Goal: Task Accomplishment & Management: Use online tool/utility

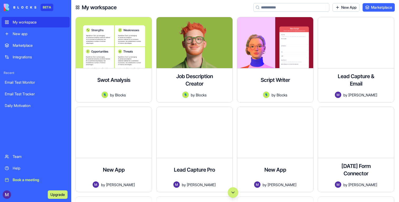
click at [31, 36] on div "New app" at bounding box center [40, 33] width 54 height 5
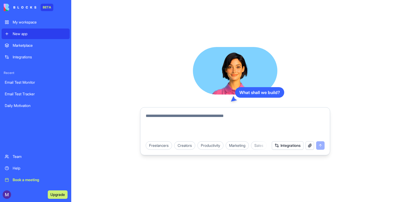
click at [201, 139] on div "Freelancers Creators Productivity Marketing Sales HR & Recruiting Design & Crea…" at bounding box center [234, 145] width 185 height 15
click at [201, 133] on textarea at bounding box center [235, 125] width 179 height 25
type textarea "**********"
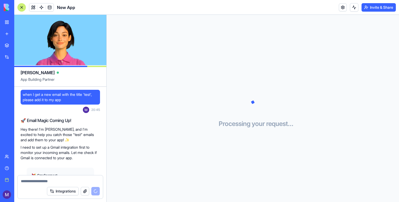
scroll to position [42, 0]
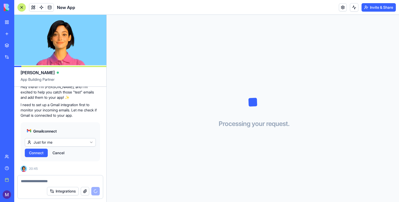
click at [42, 156] on button "Connect" at bounding box center [36, 152] width 23 height 8
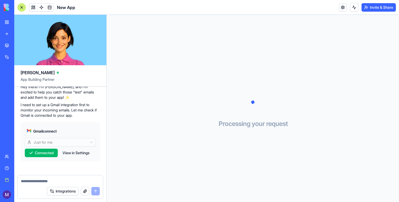
scroll to position [230, 0]
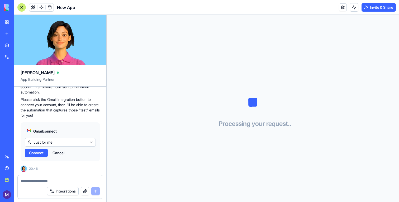
click at [38, 153] on span "Connect" at bounding box center [36, 152] width 15 height 5
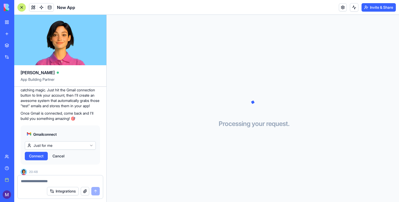
scroll to position [327, 0]
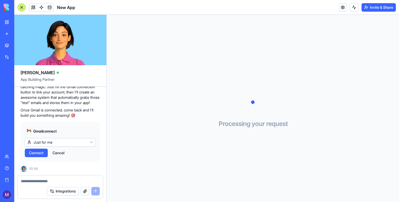
click at [40, 155] on span "Connect" at bounding box center [36, 152] width 15 height 5
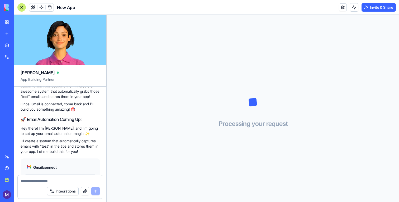
scroll to position [0, 0]
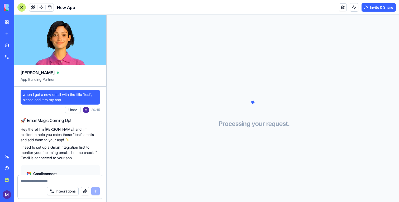
click at [80, 101] on span "when I get a new email with the title 'test', please add it to my app" at bounding box center [60, 97] width 75 height 11
copy span "when I get a new email with the title 'test', please add it to my app"
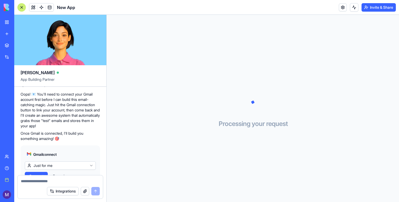
scroll to position [463, 0]
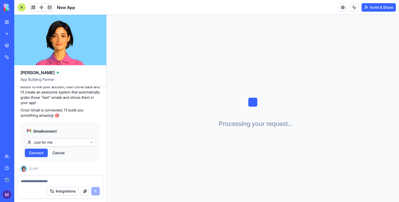
click at [40, 155] on span "Connect" at bounding box center [36, 152] width 15 height 5
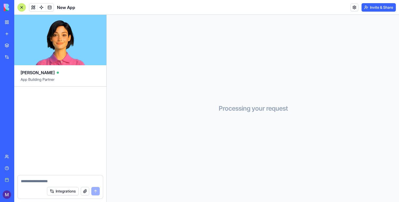
scroll to position [463, 0]
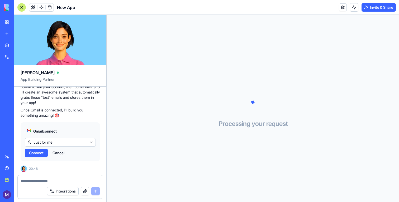
click at [33, 155] on span "Connect" at bounding box center [36, 152] width 15 height 5
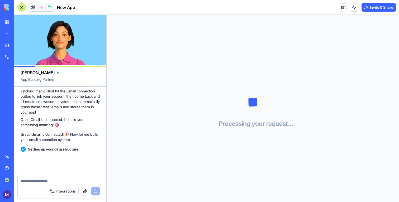
scroll to position [497, 0]
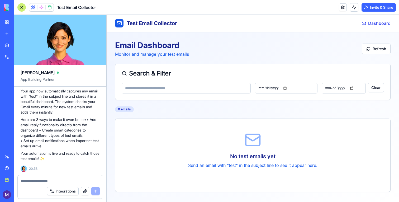
scroll to position [634, 0]
click at [375, 22] on span "Dashboard" at bounding box center [379, 23] width 22 height 6
click at [350, 7] on button at bounding box center [354, 7] width 8 height 8
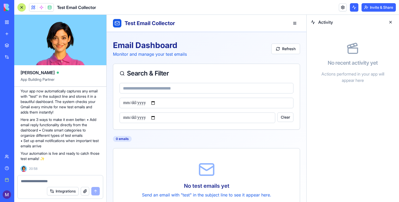
click at [350, 7] on button at bounding box center [354, 7] width 8 height 8
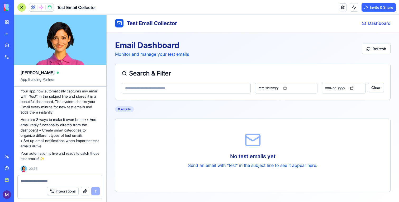
click at [350, 7] on button at bounding box center [354, 7] width 8 height 8
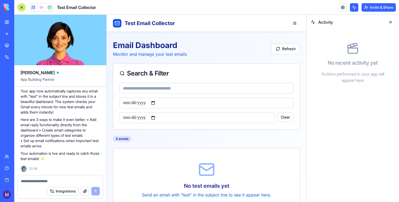
drag, startPoint x: 350, startPoint y: 7, endPoint x: 201, endPoint y: 26, distance: 150.0
click at [350, 7] on button at bounding box center [354, 7] width 8 height 8
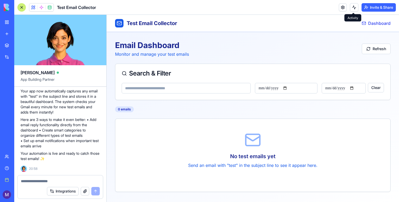
click at [354, 6] on button at bounding box center [354, 7] width 8 height 8
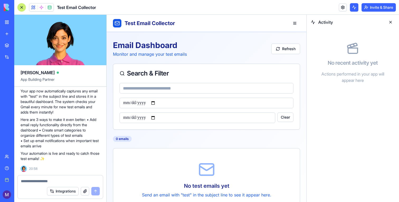
click at [354, 6] on button at bounding box center [354, 7] width 8 height 8
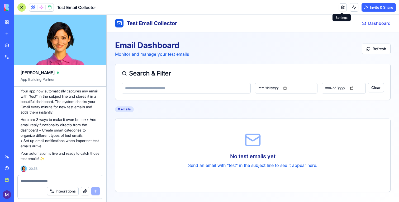
click at [341, 7] on link at bounding box center [343, 7] width 8 height 8
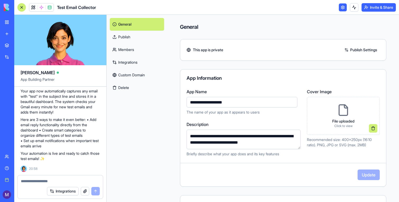
click at [137, 60] on link "Integrations" at bounding box center [137, 62] width 54 height 13
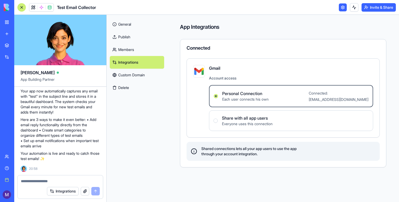
click at [135, 30] on link "General" at bounding box center [137, 24] width 54 height 13
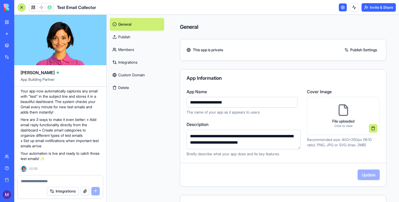
click at [340, 8] on link at bounding box center [343, 7] width 8 height 8
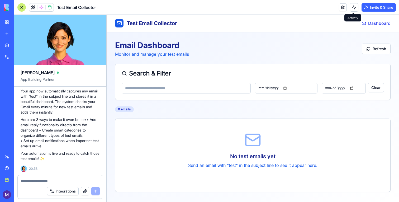
click at [355, 9] on button at bounding box center [354, 7] width 8 height 8
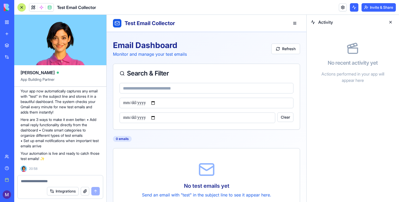
click at [355, 9] on button at bounding box center [354, 7] width 8 height 8
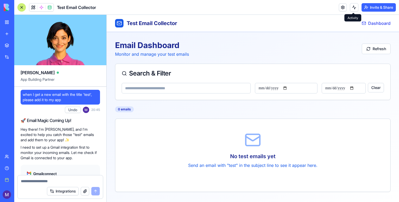
click at [61, 100] on span "when I get a new email with the title 'test', please add it to my app" at bounding box center [60, 97] width 75 height 11
copy span "when I get a new email with the title 'test', please add it to my app"
click at [62, 93] on span "when I get a new email with the title 'test', please add it to my app" at bounding box center [60, 97] width 75 height 11
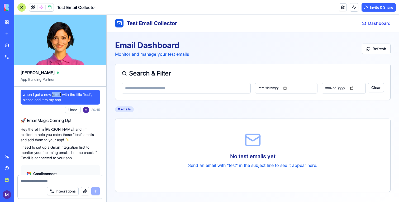
click at [62, 93] on span "when I get a new email with the title 'test', please add it to my app" at bounding box center [60, 97] width 75 height 11
click at [6, 36] on link "New app" at bounding box center [12, 33] width 21 height 11
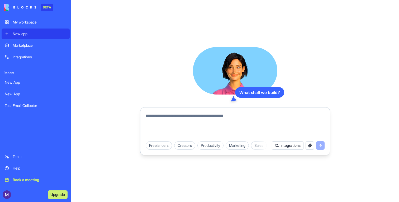
click at [162, 118] on textarea at bounding box center [235, 125] width 179 height 25
paste textarea "**********"
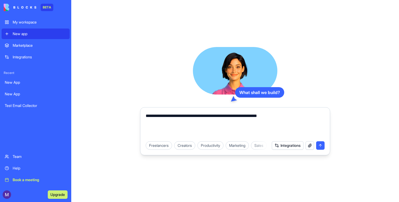
drag, startPoint x: 192, startPoint y: 116, endPoint x: 225, endPoint y: 113, distance: 33.7
click at [225, 113] on textarea "**********" at bounding box center [235, 125] width 179 height 25
click at [258, 116] on textarea "**********" at bounding box center [235, 125] width 179 height 25
type textarea "**********"
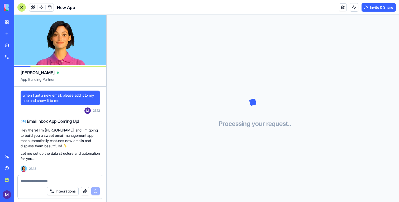
scroll to position [42, 0]
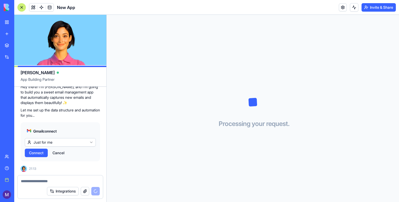
click at [42, 152] on span "Connect" at bounding box center [36, 152] width 15 height 5
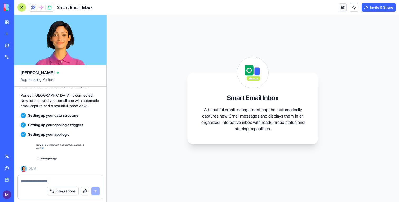
scroll to position [254, 0]
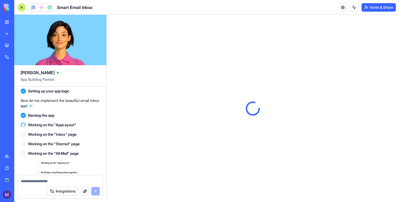
scroll to position [349, 0]
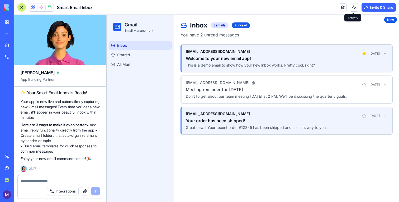
click at [351, 4] on button at bounding box center [354, 7] width 8 height 8
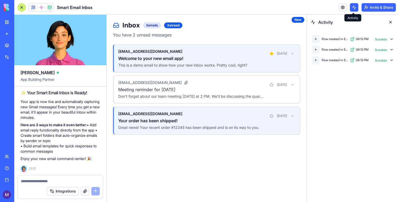
click at [351, 5] on button at bounding box center [354, 7] width 8 height 8
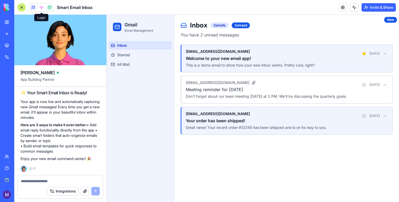
click at [43, 7] on span at bounding box center [41, 7] width 15 height 15
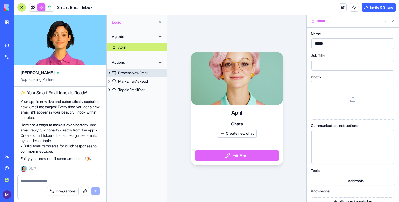
click at [142, 74] on div "ProcessNewEmail" at bounding box center [133, 72] width 30 height 5
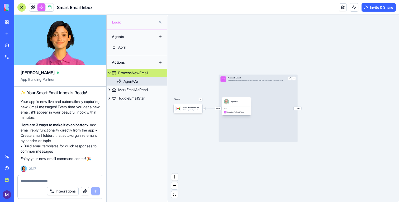
click at [239, 107] on div "Tools InsertItemToEmailsTable" at bounding box center [236, 110] width 29 height 9
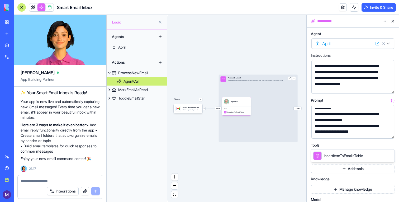
scroll to position [46, 0]
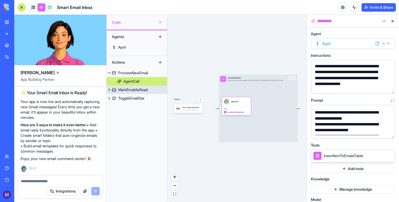
click at [137, 91] on div "MarkEmailAsRead" at bounding box center [133, 89] width 30 height 5
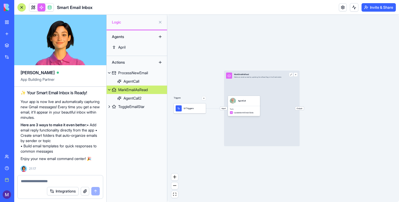
click at [138, 90] on div "MarkEmailAsRead" at bounding box center [133, 89] width 30 height 5
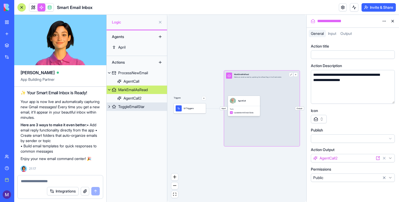
click at [140, 108] on div "ToggleEmailStar" at bounding box center [131, 106] width 26 height 5
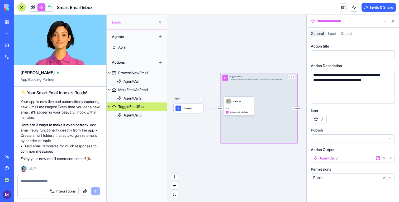
click at [35, 6] on link at bounding box center [33, 7] width 8 height 8
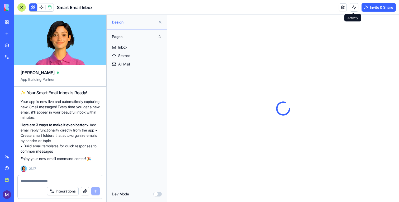
click at [351, 7] on button at bounding box center [354, 7] width 8 height 8
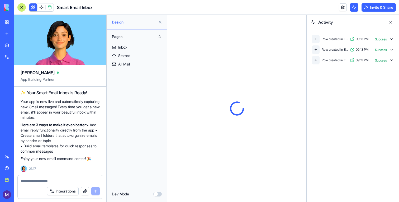
click at [351, 7] on button at bounding box center [354, 7] width 8 height 8
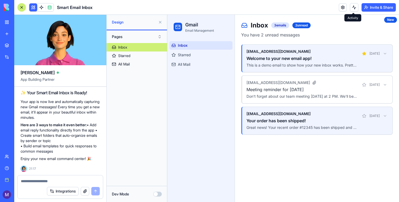
click at [353, 6] on button at bounding box center [354, 7] width 8 height 8
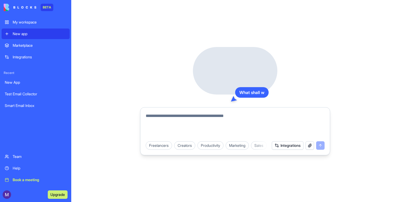
click at [184, 117] on textarea at bounding box center [235, 125] width 179 height 25
paste textarea "**********"
type textarea "**********"
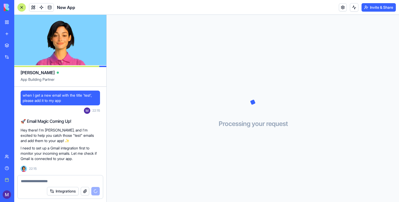
scroll to position [42, 0]
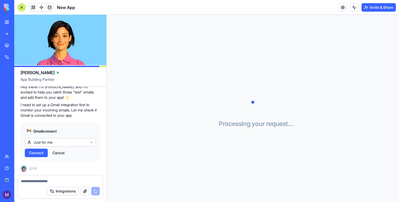
click at [43, 153] on span "Connect" at bounding box center [36, 152] width 15 height 5
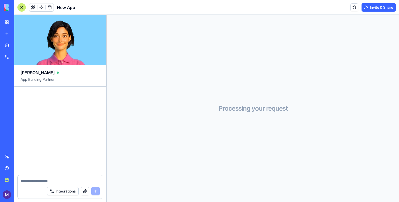
scroll to position [80, 0]
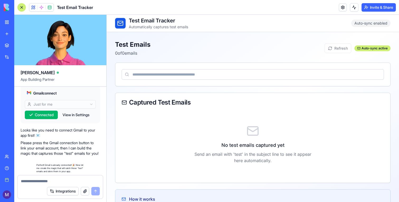
scroll to position [223, 0]
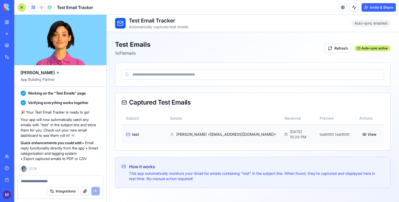
click at [137, 133] on span "test" at bounding box center [135, 134] width 7 height 5
click at [365, 134] on button "View" at bounding box center [369, 133] width 21 height 9
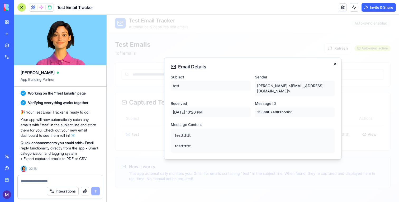
click at [334, 64] on icon "button" at bounding box center [335, 64] width 2 height 2
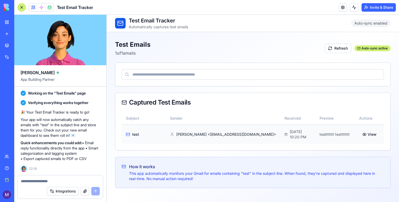
click at [371, 134] on button "View" at bounding box center [369, 133] width 21 height 9
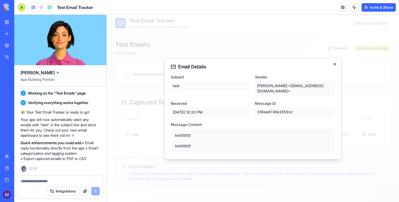
click at [333, 65] on icon "button" at bounding box center [335, 64] width 4 height 4
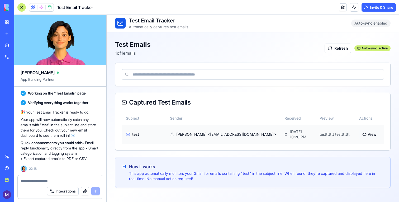
click at [367, 134] on button "View" at bounding box center [369, 133] width 21 height 9
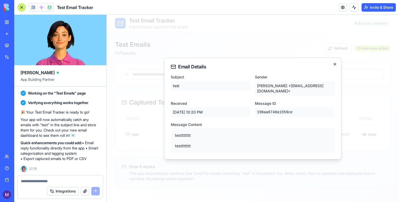
click at [334, 64] on icon "button" at bounding box center [335, 64] width 4 height 4
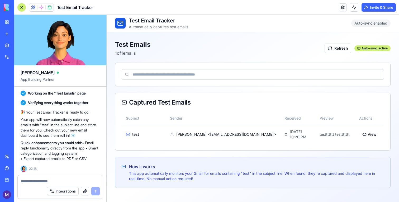
click at [365, 52] on div "Refresh Auto-sync active" at bounding box center [357, 48] width 66 height 9
click at [365, 47] on div "Auto-sync active" at bounding box center [372, 48] width 36 height 6
click at [375, 24] on span "Auto-sync enabled" at bounding box center [370, 23] width 39 height 7
click at [372, 134] on button "View" at bounding box center [369, 133] width 21 height 9
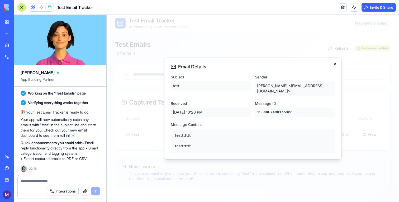
click at [334, 65] on icon "button" at bounding box center [335, 64] width 4 height 4
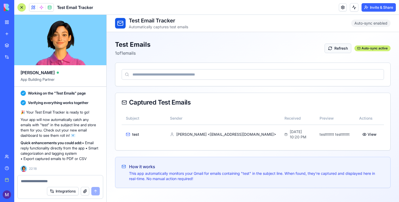
click at [336, 50] on button "Refresh" at bounding box center [337, 48] width 27 height 9
click at [132, 132] on div "test" at bounding box center [144, 134] width 36 height 5
click at [369, 135] on button "View" at bounding box center [369, 133] width 21 height 9
click at [280, 129] on td "[DATE] 10:20 PM" at bounding box center [297, 133] width 35 height 19
click at [284, 138] on div "[DATE] 10:20 PM" at bounding box center [297, 134] width 26 height 11
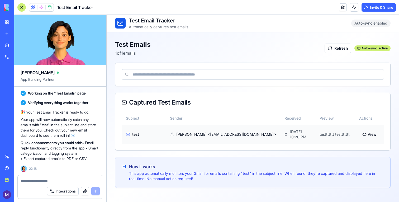
click at [328, 138] on td "testtttttt testtttttt" at bounding box center [335, 133] width 40 height 19
click at [330, 134] on td "testtttttt testtttttt" at bounding box center [335, 133] width 40 height 19
click at [366, 134] on button "View" at bounding box center [369, 133] width 21 height 9
click at [50, 179] on textarea at bounding box center [60, 180] width 79 height 5
type textarea "*"
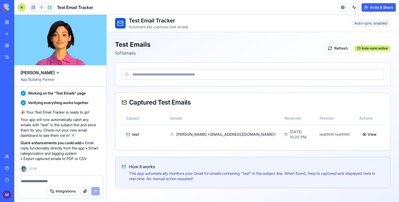
click at [42, 173] on div "when I get a new email with the title 'test', please add it to my app Undo 22:1…" at bounding box center [60, 22] width 92 height 306
click at [42, 177] on div at bounding box center [60, 179] width 85 height 8
click at [42, 179] on textarea at bounding box center [60, 180] width 79 height 5
type textarea "**********"
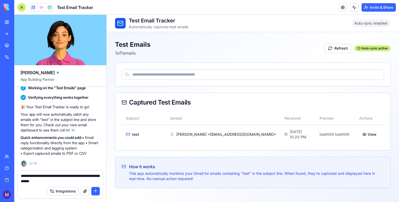
click at [77, 182] on textarea "**********" at bounding box center [60, 178] width 79 height 11
type textarea "**********"
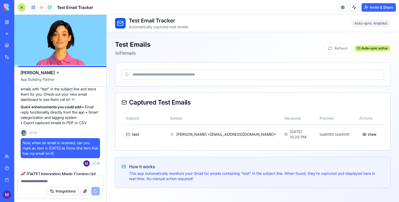
scroll to position [365, 0]
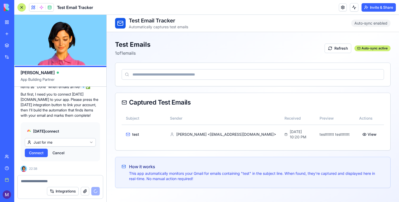
click at [43, 150] on span "Connect" at bounding box center [36, 152] width 15 height 5
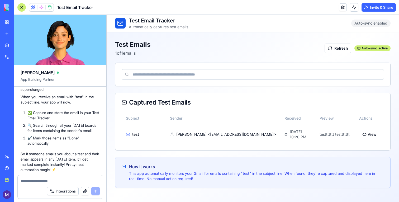
scroll to position [638, 0]
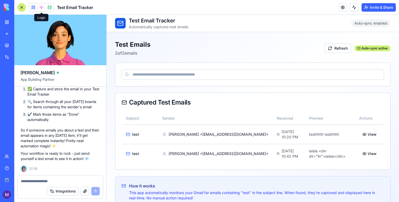
click at [42, 8] on span at bounding box center [41, 7] width 15 height 15
